Goal: Information Seeking & Learning: Learn about a topic

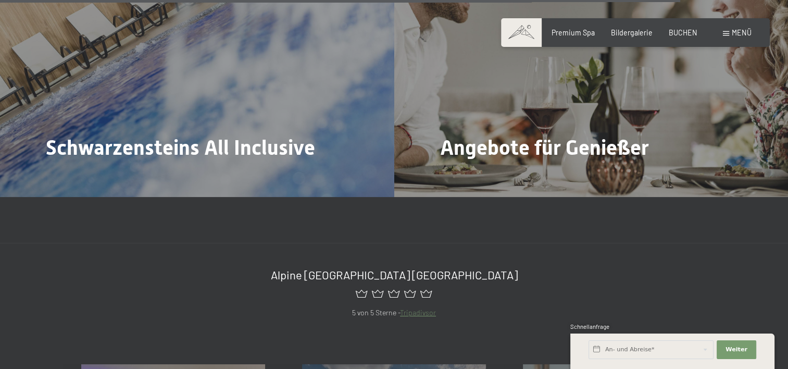
scroll to position [3803, 0]
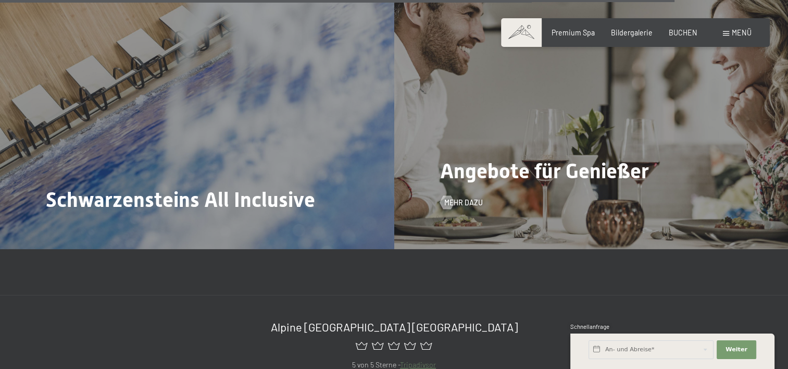
click at [556, 159] on span "Angebote für Genießer" at bounding box center [544, 171] width 209 height 24
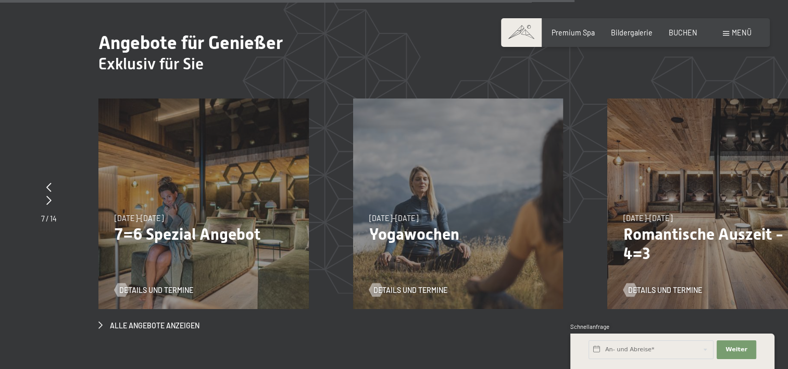
scroll to position [3021, 0]
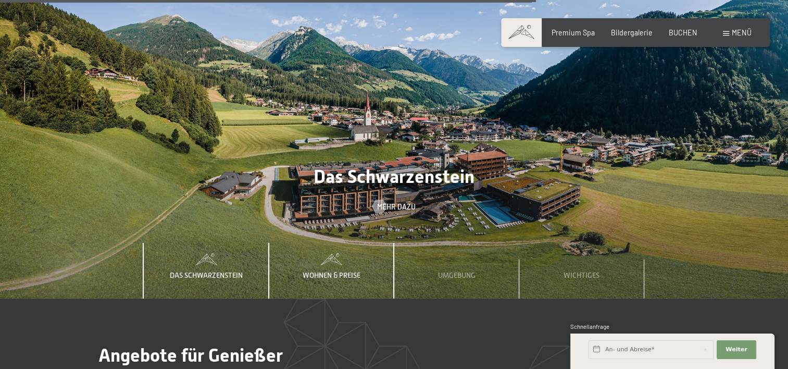
click at [344, 271] on span "Wohnen & Preise" at bounding box center [332, 275] width 58 height 8
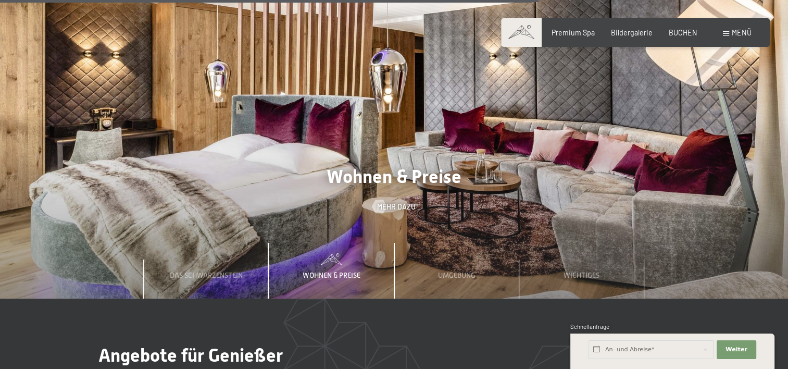
scroll to position [3178, 0]
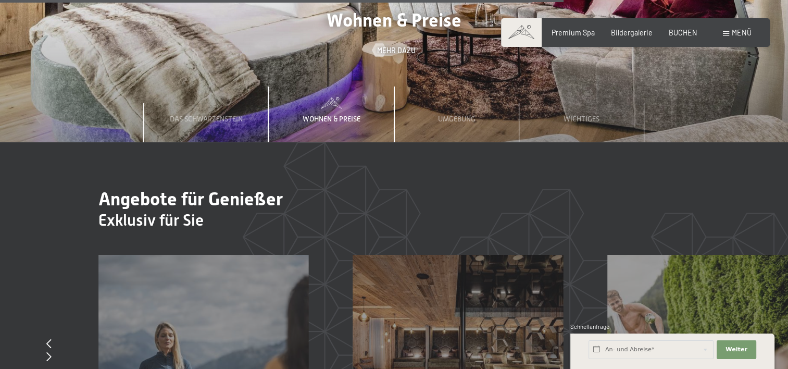
click at [333, 106] on div "Wohnen & Preise" at bounding box center [331, 114] width 71 height 56
click at [335, 115] on span "Wohnen & Preise" at bounding box center [332, 119] width 58 height 8
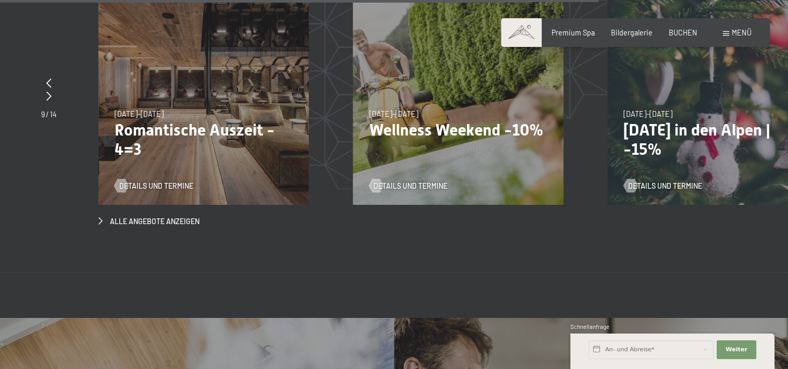
scroll to position [3126, 0]
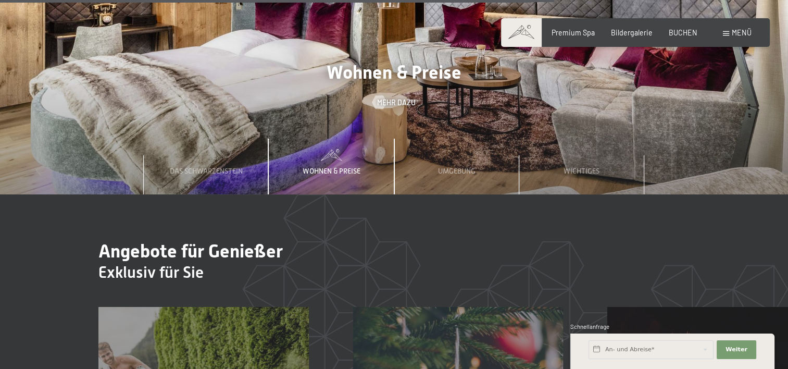
click at [332, 149] on span at bounding box center [331, 154] width 125 height 11
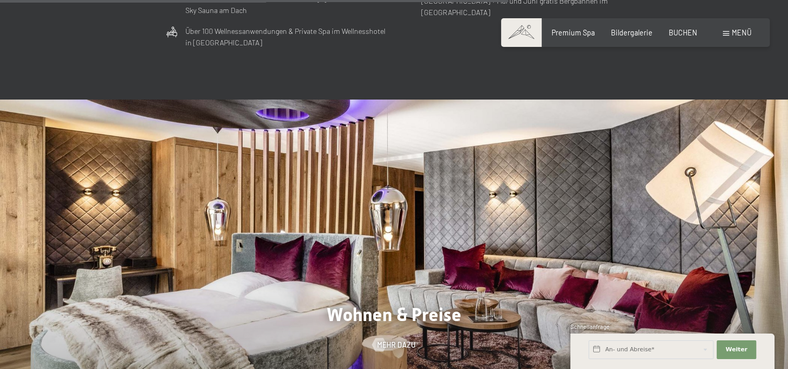
scroll to position [2865, 0]
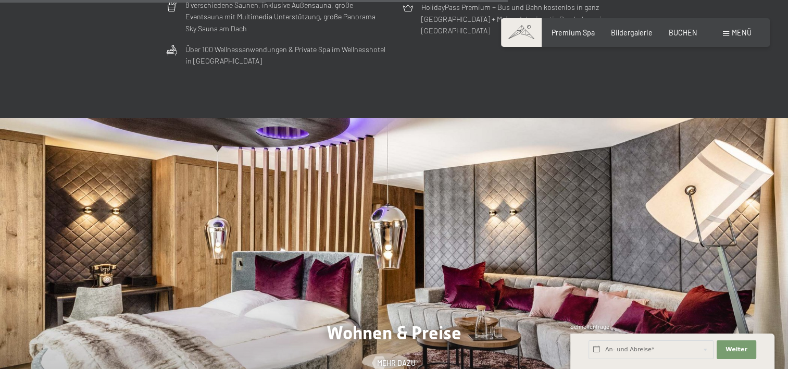
click at [740, 31] on span "Menü" at bounding box center [742, 32] width 20 height 9
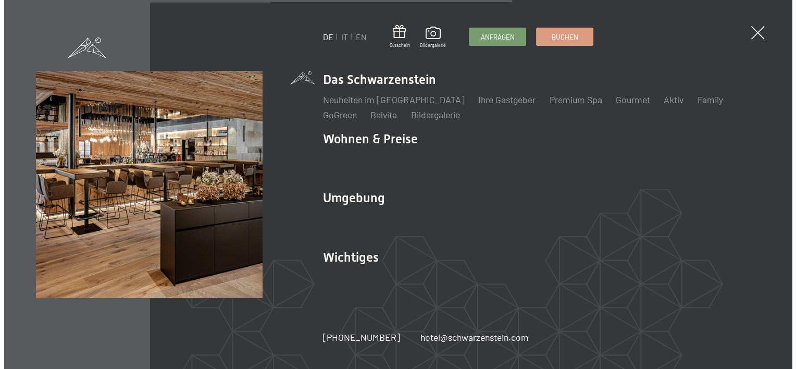
scroll to position [2882, 0]
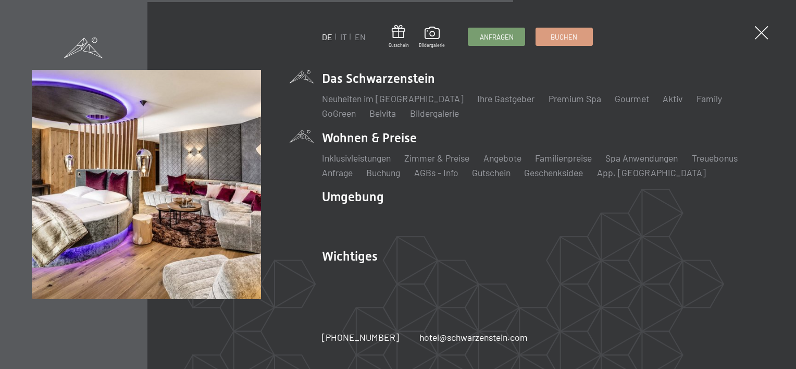
click at [402, 139] on li "Wohnen & Preise Inklusivleistungen Zimmer & Preise Liste Angebote Liste Familie…" at bounding box center [543, 154] width 442 height 50
click at [375, 158] on link "Inklusivleistungen" at bounding box center [356, 157] width 69 height 11
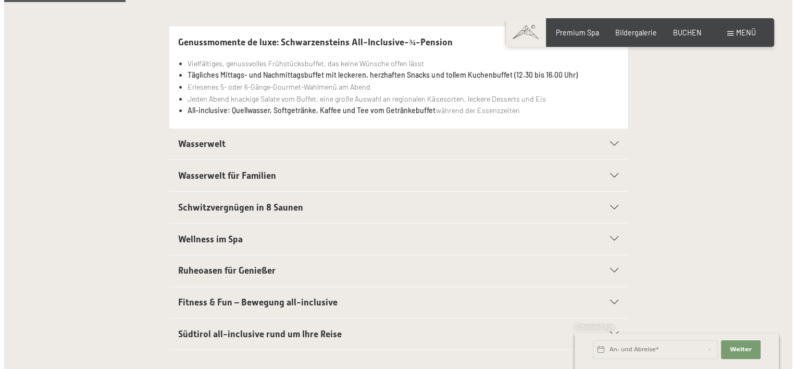
scroll to position [313, 0]
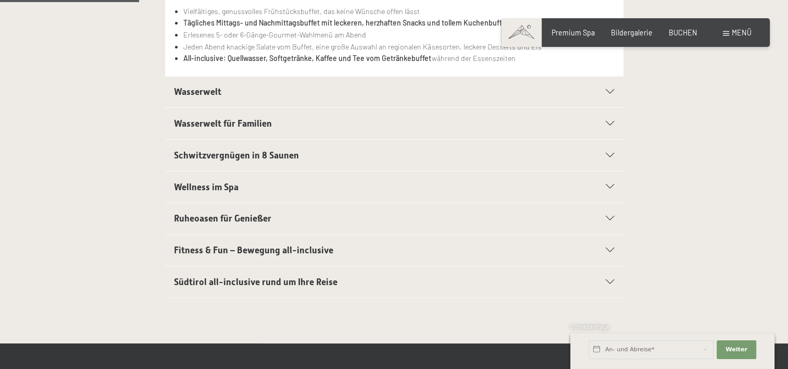
click at [733, 33] on span "Menü" at bounding box center [742, 32] width 20 height 9
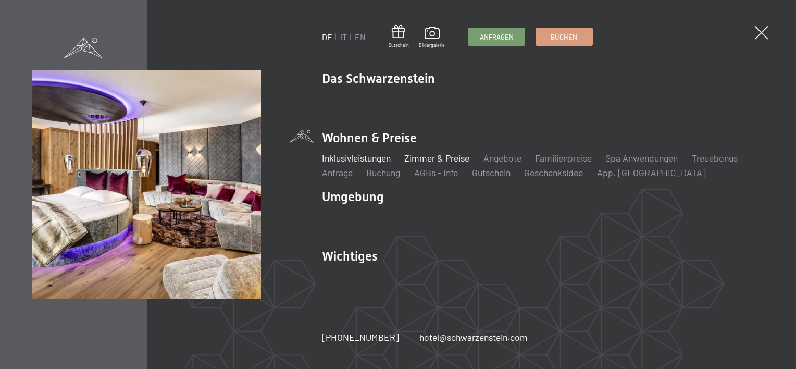
click at [453, 156] on link "Zimmer & Preise" at bounding box center [436, 157] width 65 height 11
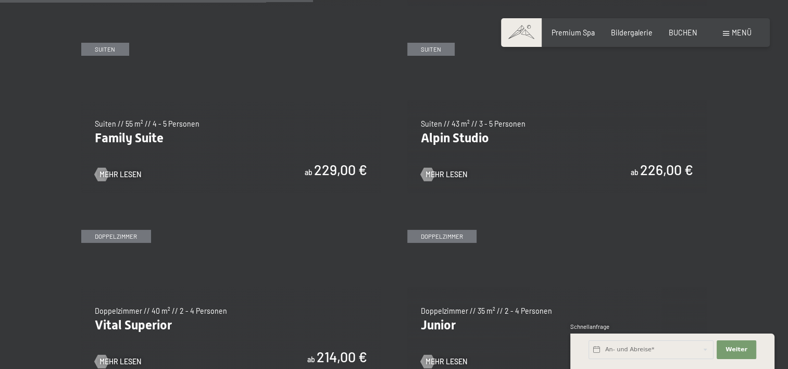
scroll to position [1198, 0]
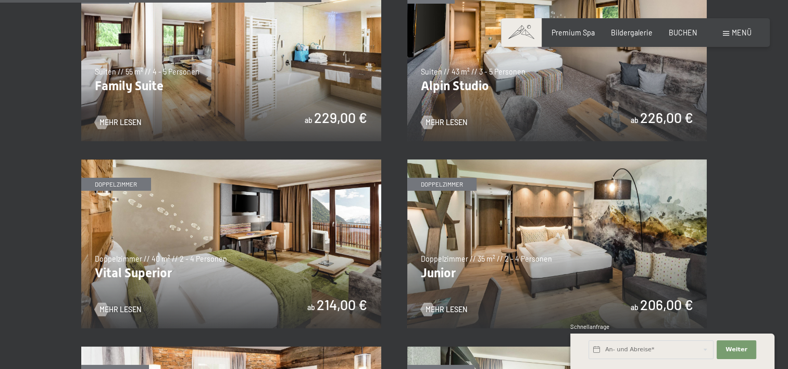
click at [477, 81] on img at bounding box center [557, 56] width 300 height 169
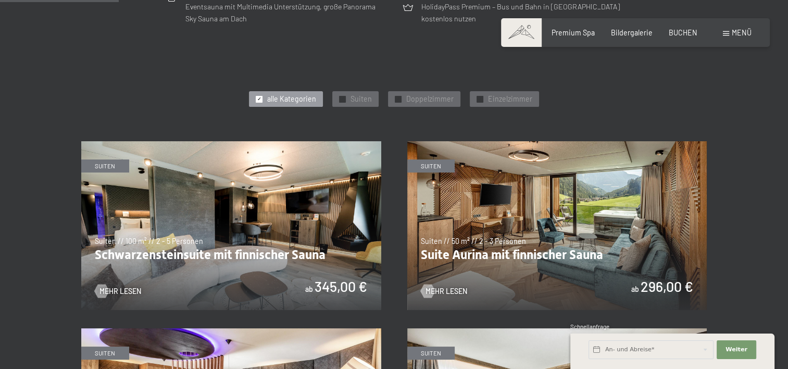
scroll to position [469, 0]
